Goal: Transaction & Acquisition: Purchase product/service

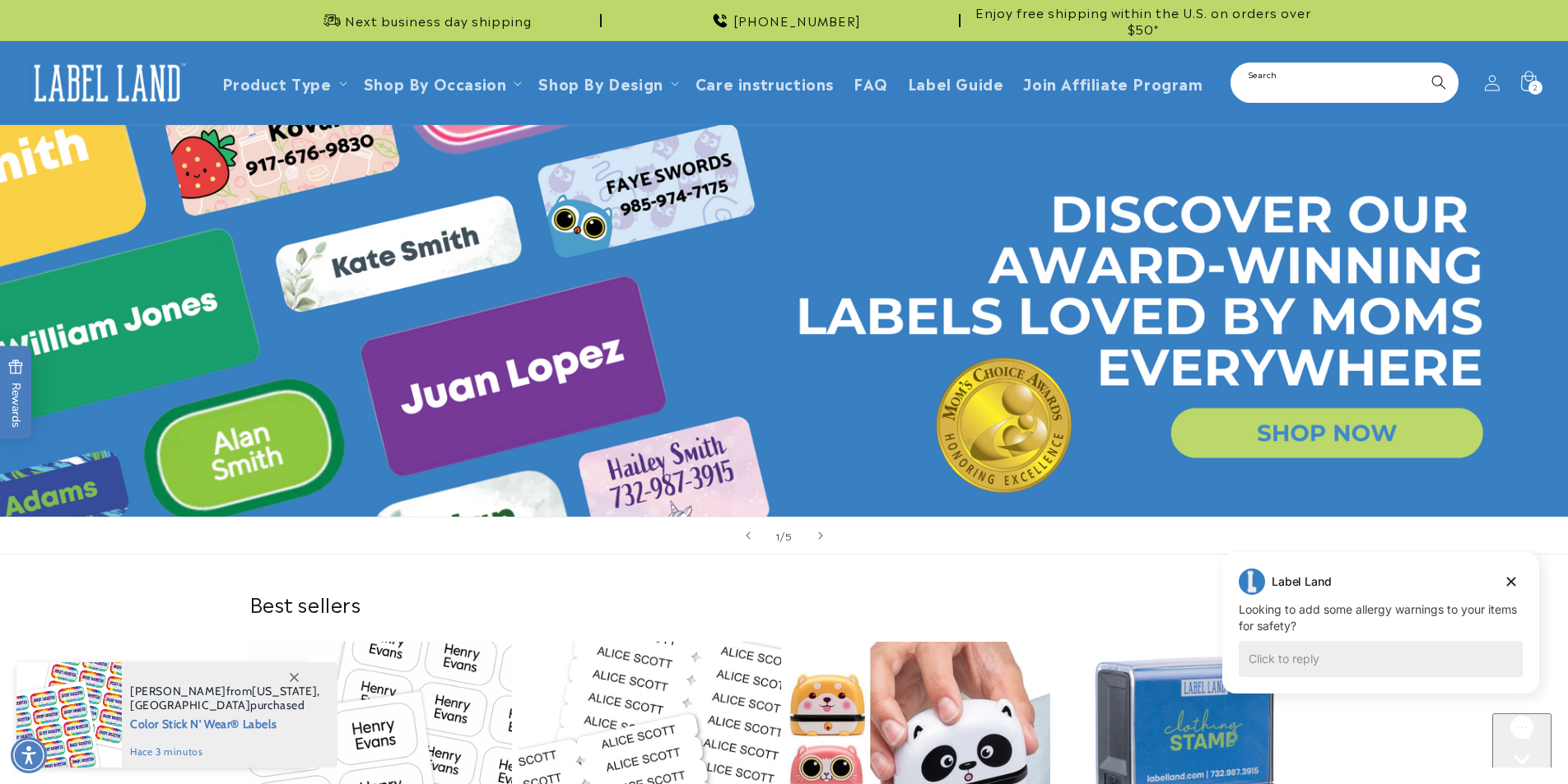
click at [1274, 89] on input "Search" at bounding box center [1344, 83] width 225 height 37
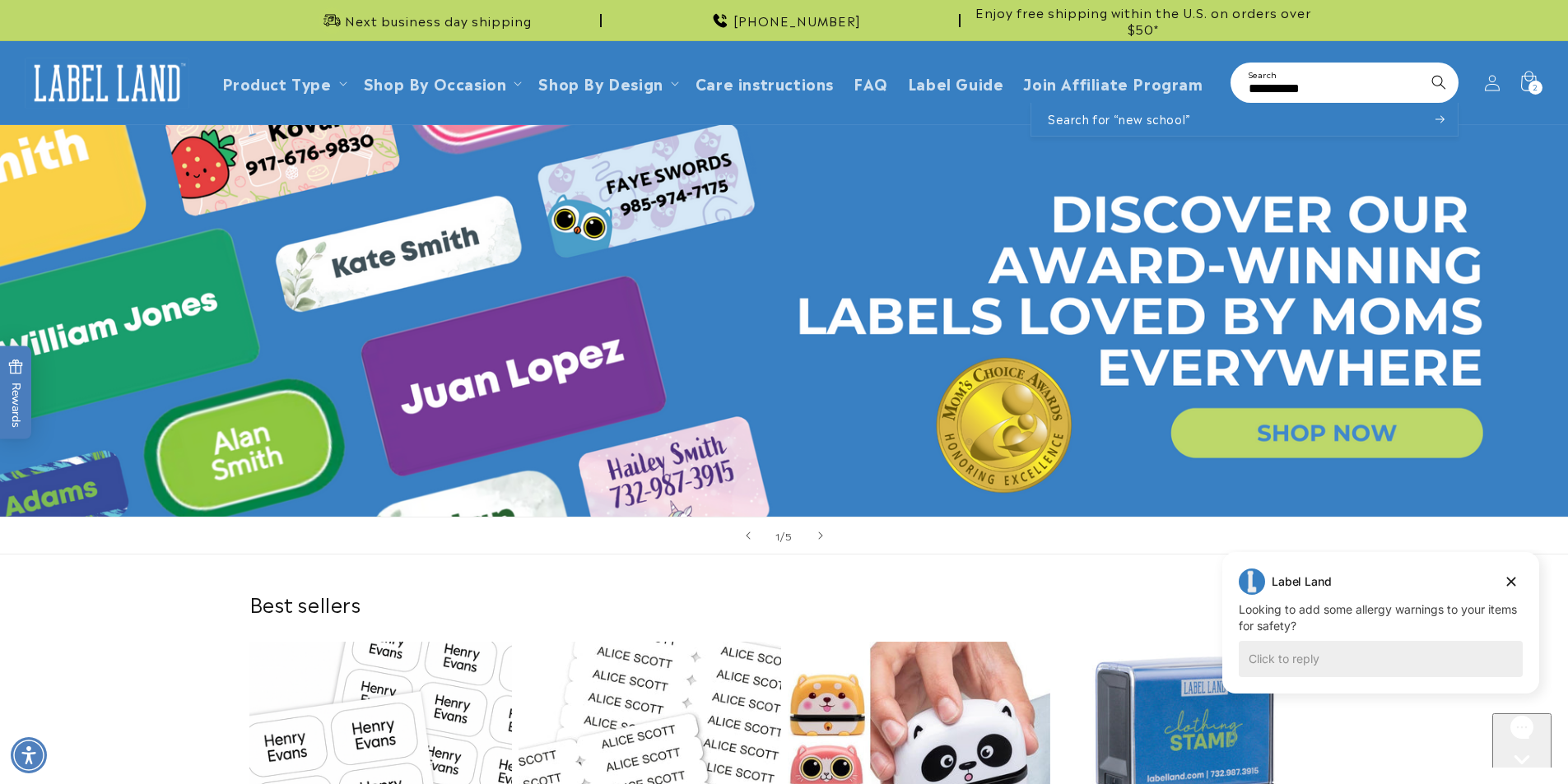
type input "**********"
